Goal: Check status: Check status

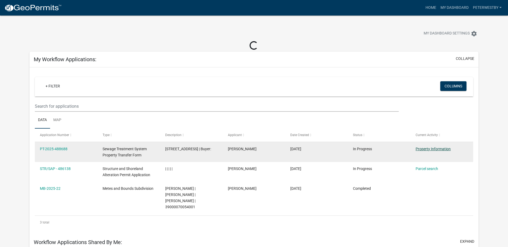
click at [419, 148] on link "Property Information" at bounding box center [432, 149] width 35 height 4
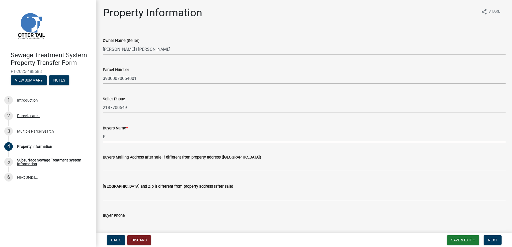
click at [117, 140] on input "P" at bounding box center [304, 136] width 403 height 11
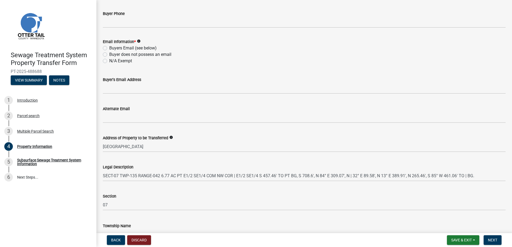
scroll to position [214, 0]
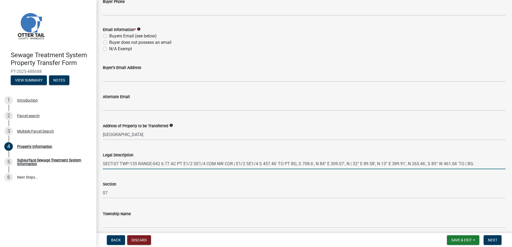
click at [161, 165] on input "SECT-07 TWP-135 RANGE-042 6.77 AC PT E1/2 SE1/4 COM NW COR | E1/2 SE1/4 S 457.4…" at bounding box center [304, 163] width 403 height 11
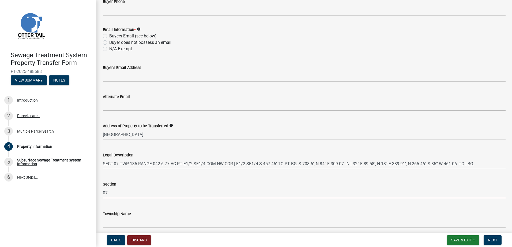
click at [163, 193] on input "07" at bounding box center [304, 193] width 403 height 11
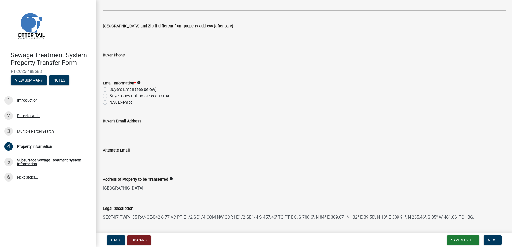
scroll to position [187, 0]
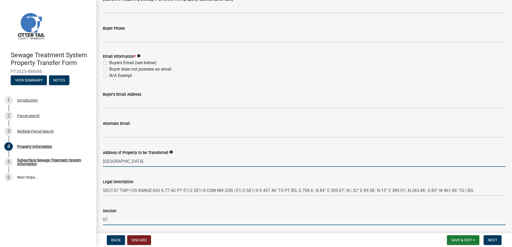
click at [150, 163] on input "[GEOGRAPHIC_DATA]" at bounding box center [304, 161] width 403 height 11
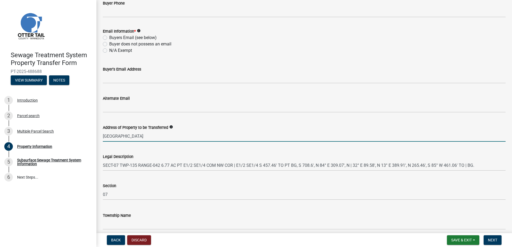
scroll to position [236, 0]
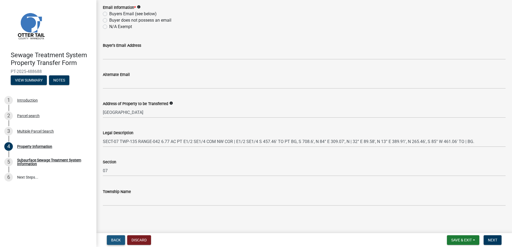
click at [116, 240] on span "Back" at bounding box center [116, 240] width 10 height 4
